Goal: Task Accomplishment & Management: Manage account settings

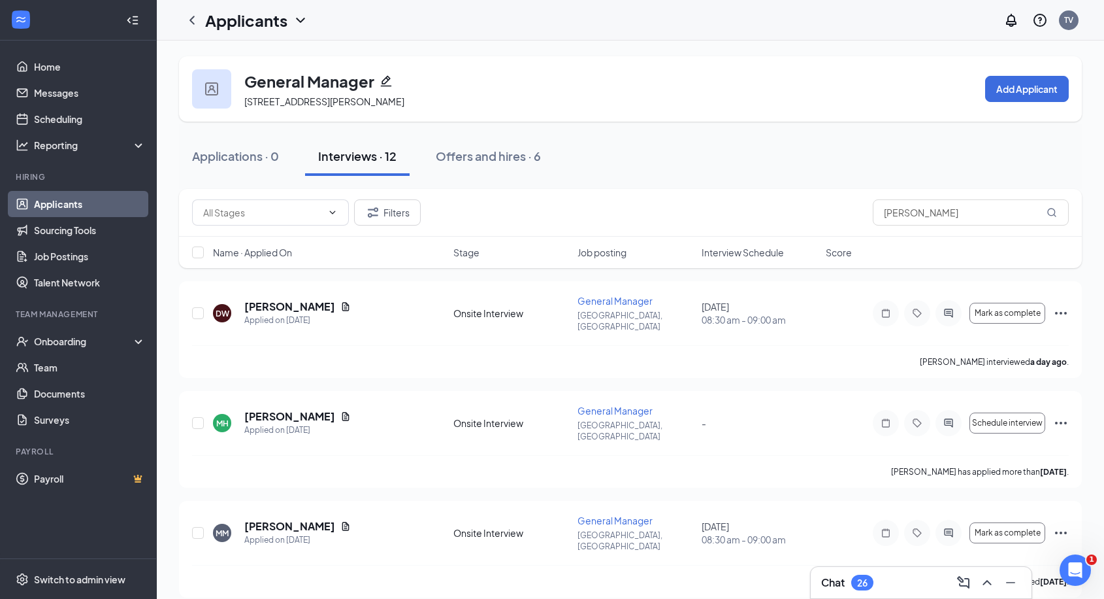
click at [63, 205] on link "Applicants" at bounding box center [90, 204] width 112 height 26
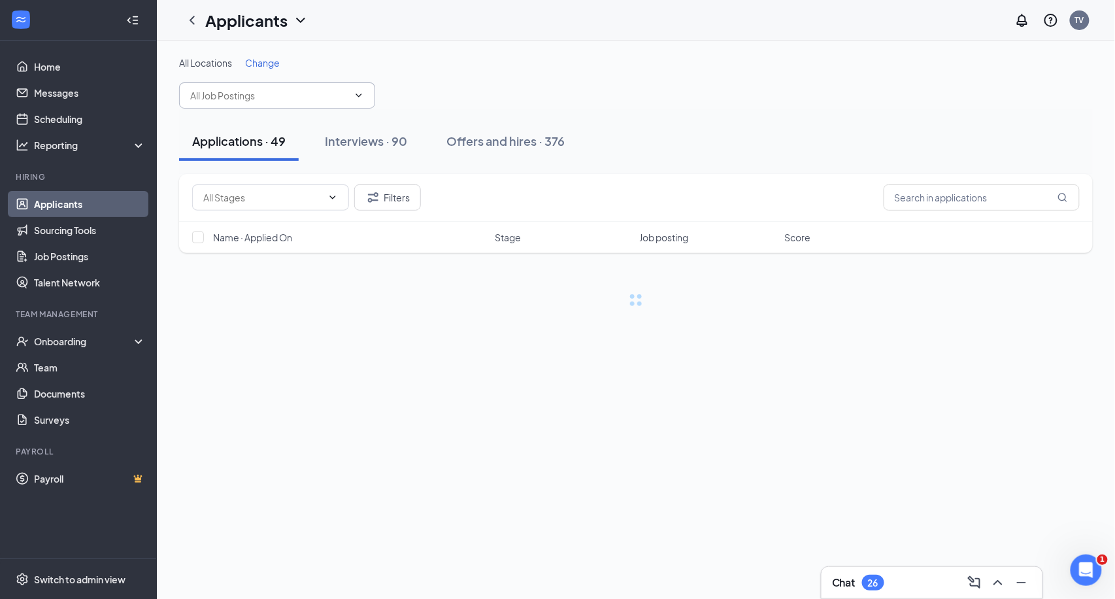
click at [363, 96] on icon "ChevronDown" at bounding box center [359, 95] width 10 height 10
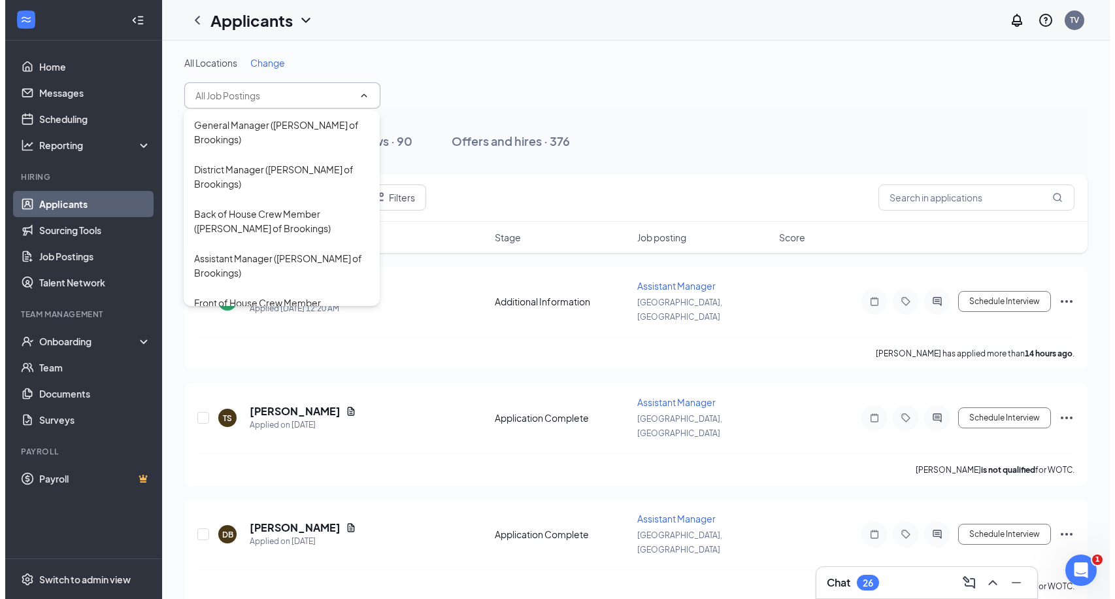
scroll to position [171, 0]
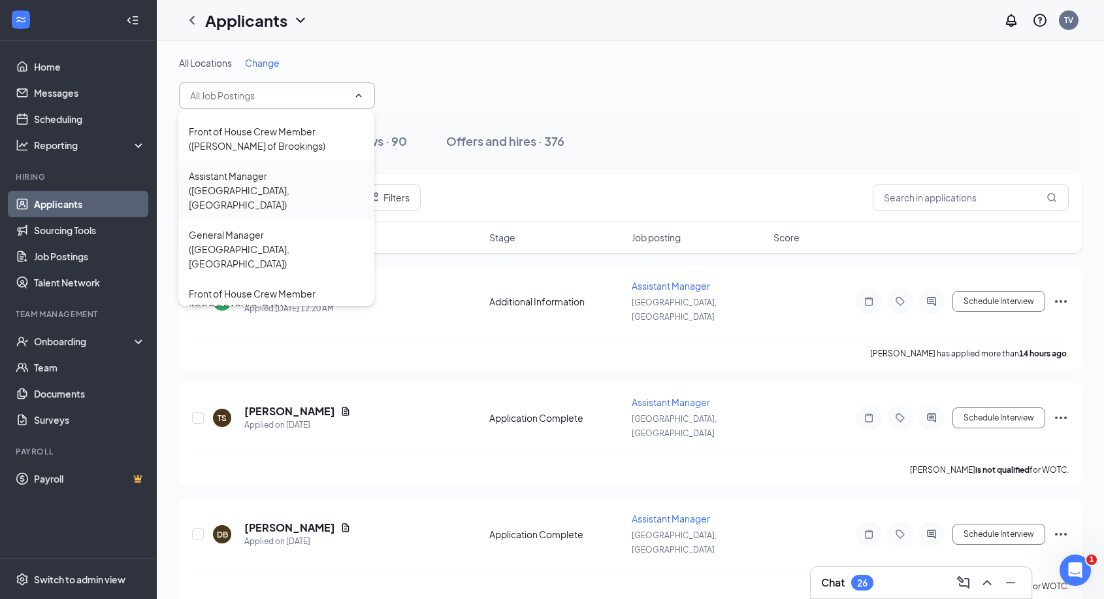
click at [287, 179] on div "Assistant Manager ([GEOGRAPHIC_DATA], [GEOGRAPHIC_DATA])" at bounding box center [276, 190] width 175 height 43
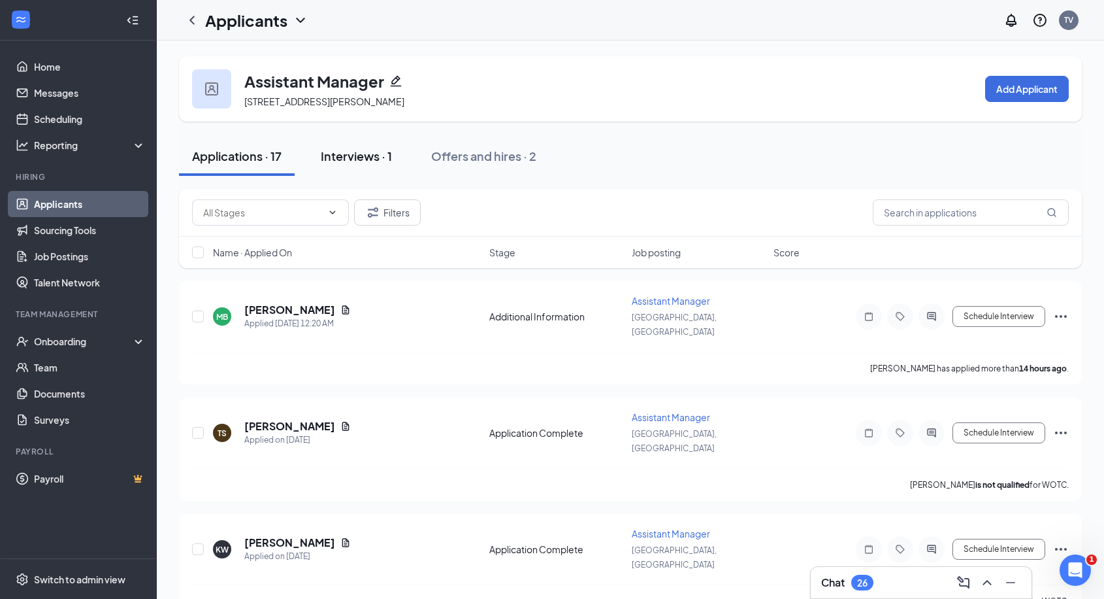
click at [371, 161] on div "Interviews · 1" at bounding box center [356, 156] width 71 height 16
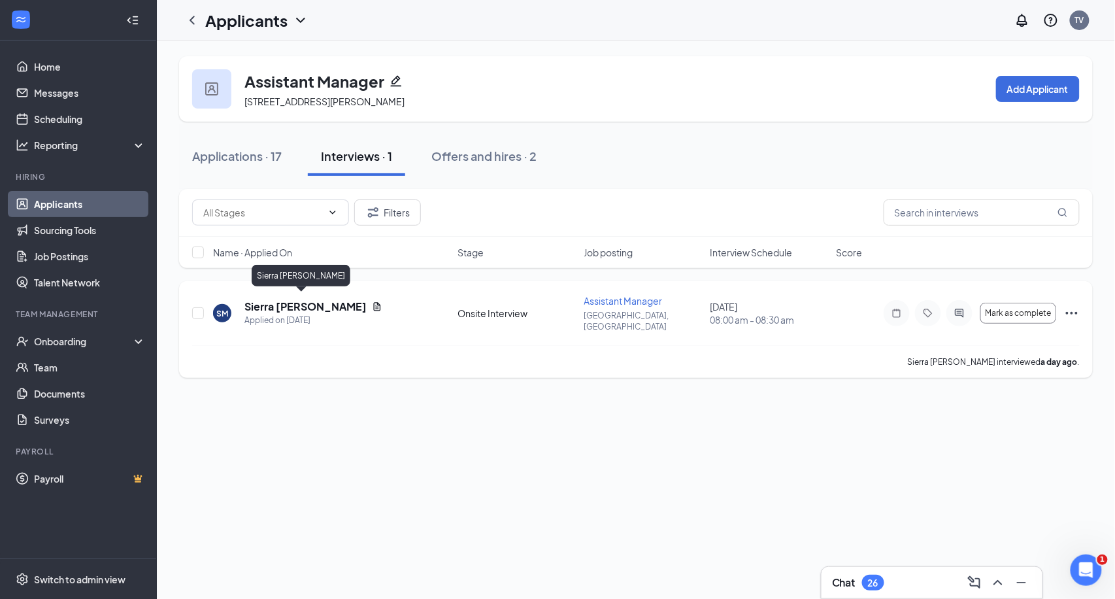
click at [266, 302] on h5 "Sierra [PERSON_NAME]" at bounding box center [305, 306] width 122 height 14
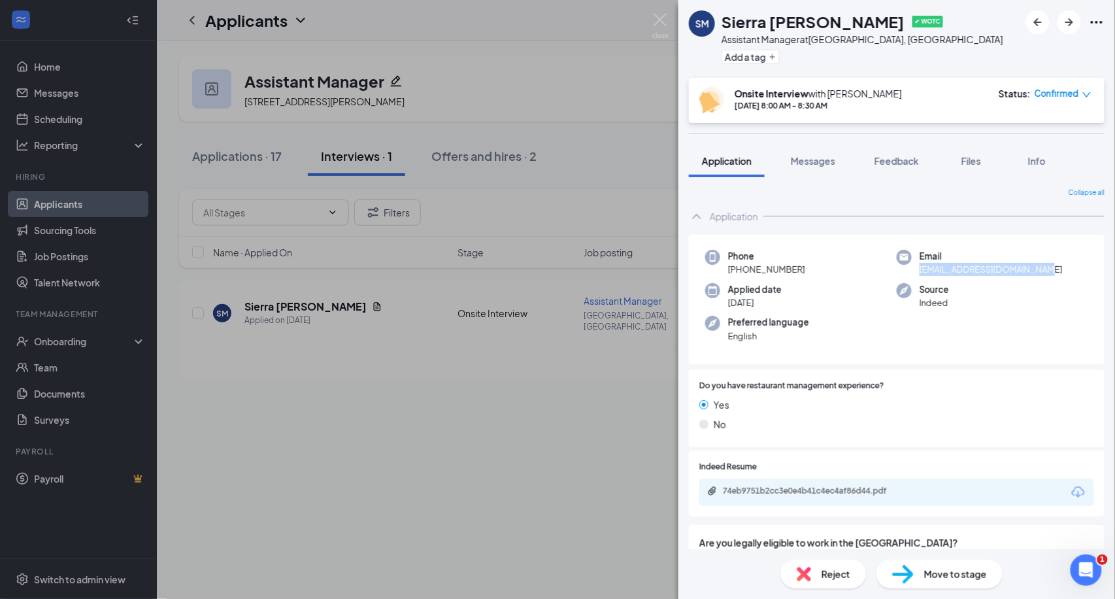
drag, startPoint x: 914, startPoint y: 270, endPoint x: 1027, endPoint y: 269, distance: 113.1
click at [1027, 269] on div "Email [EMAIL_ADDRESS][DOMAIN_NAME]" at bounding box center [992, 263] width 191 height 27
copy span "[EMAIL_ADDRESS][DOMAIN_NAME]"
click at [3, 129] on div "[PERSON_NAME][GEOGRAPHIC_DATA][PERSON_NAME] ✔ WOTC Assistant Manager at [GEOGRA…" at bounding box center [557, 299] width 1115 height 599
